Goal: Information Seeking & Learning: Learn about a topic

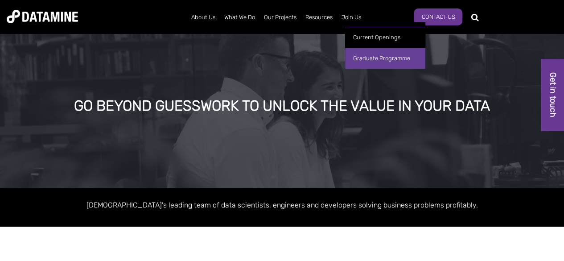
click at [366, 55] on link "Graduate Programme" at bounding box center [385, 58] width 80 height 21
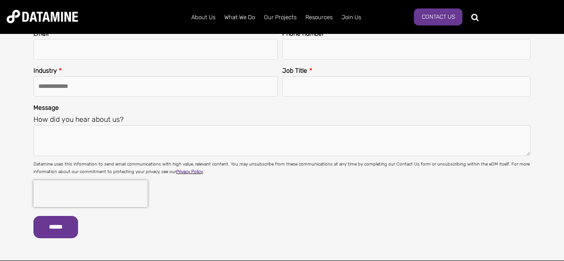
scroll to position [1375, 0]
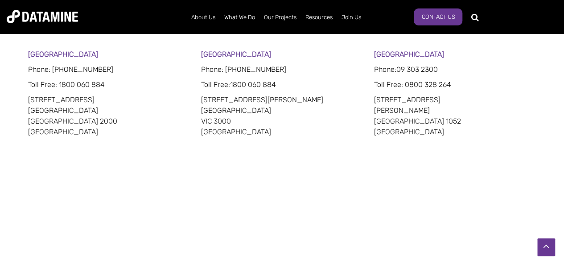
scroll to position [535, 0]
